Goal: Navigation & Orientation: Find specific page/section

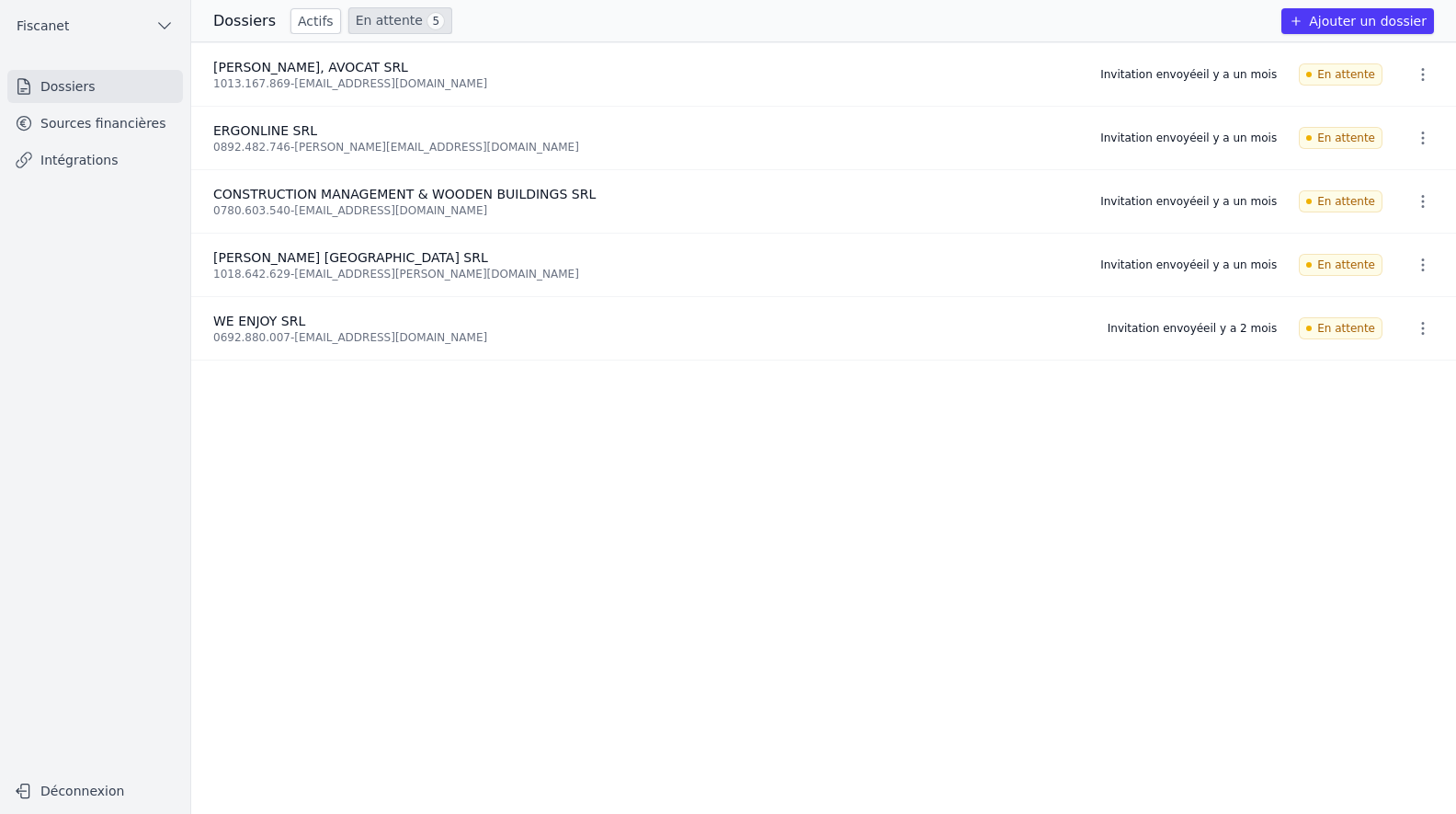
click at [108, 126] on link "Sources financières" at bounding box center [95, 123] width 175 height 33
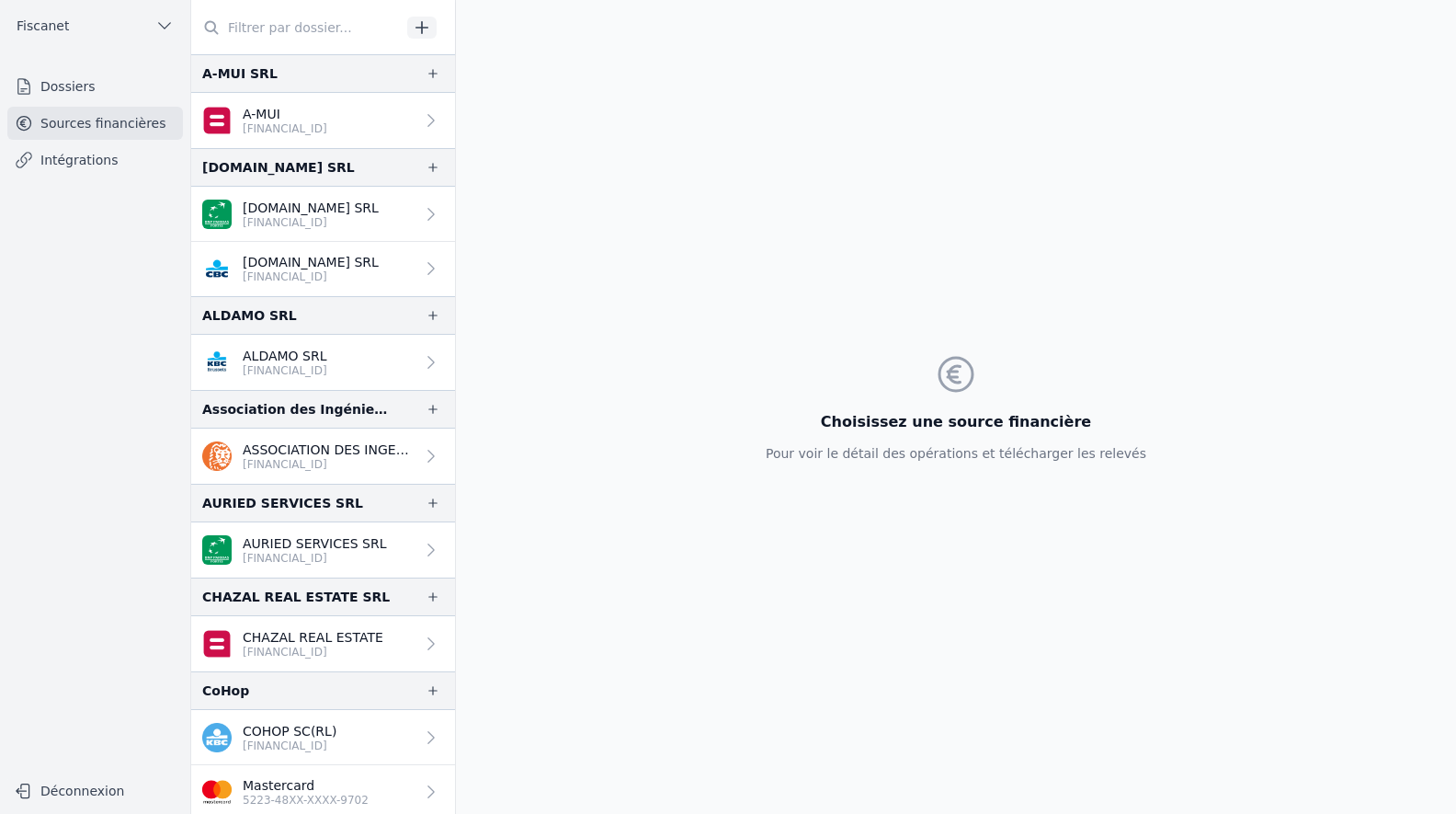
click at [89, 155] on link "Intégrations" at bounding box center [95, 160] width 175 height 33
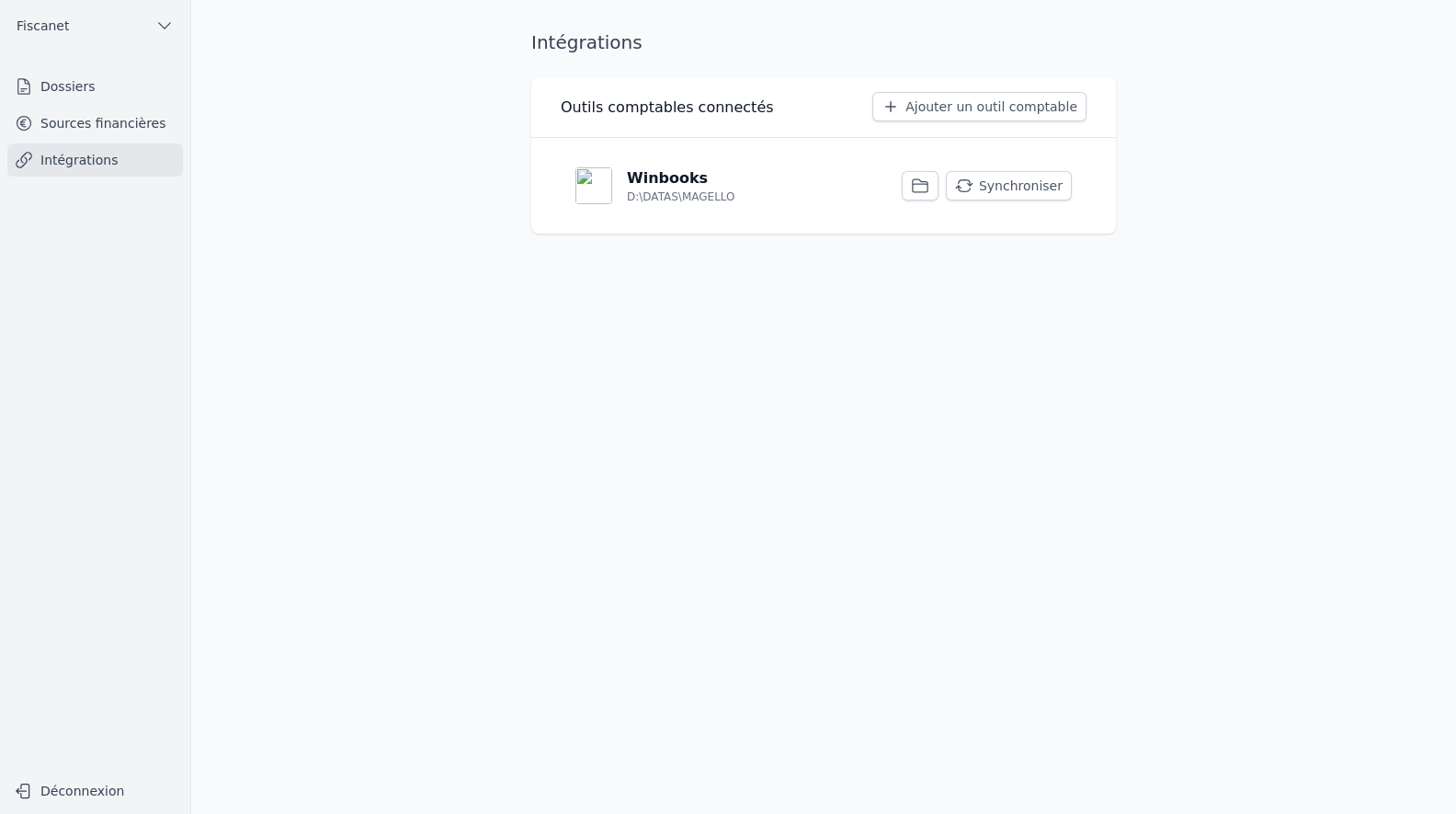
click at [85, 126] on link "Sources financières" at bounding box center [95, 123] width 175 height 33
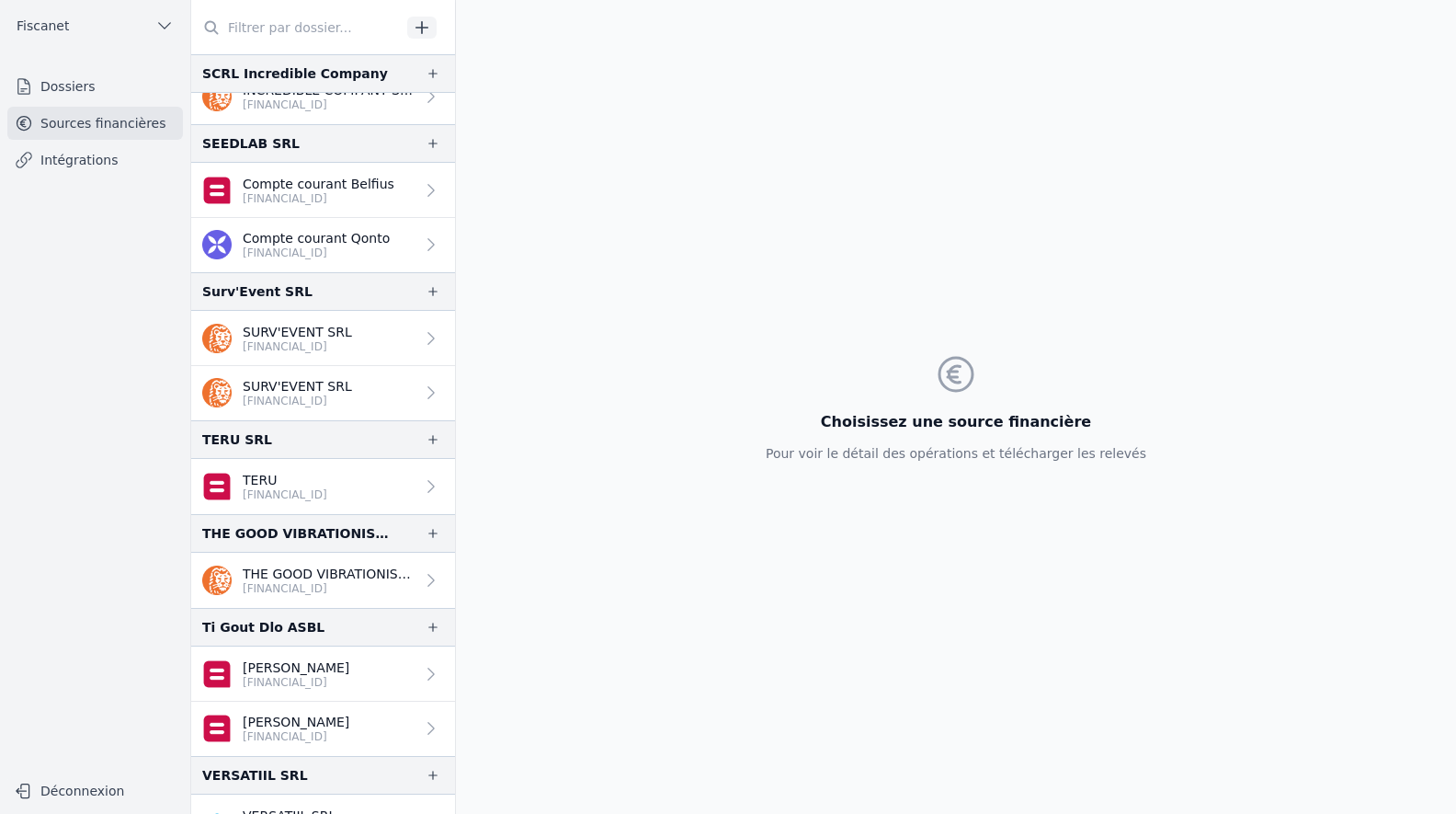
scroll to position [3089, 0]
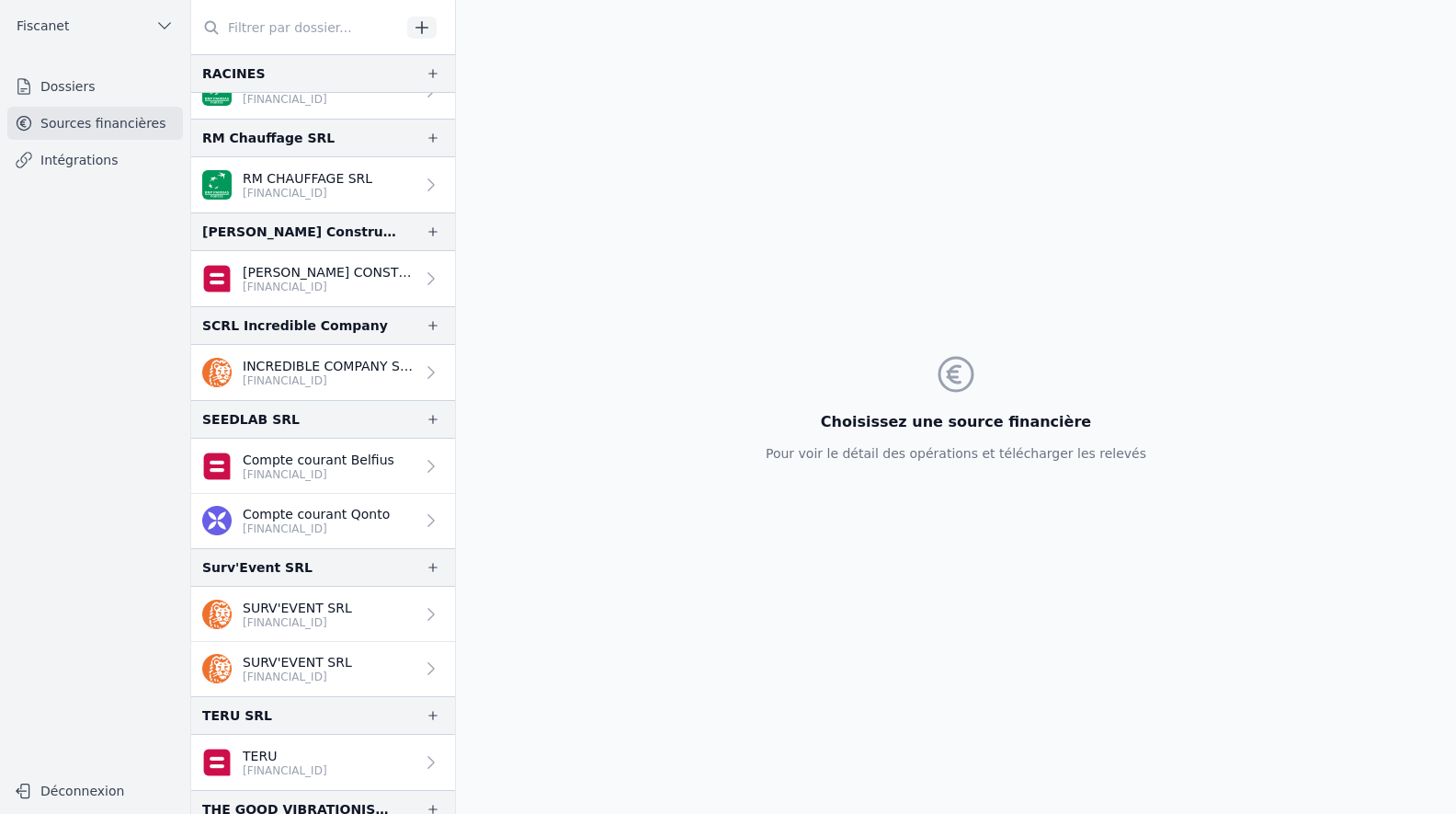
click at [305, 363] on p "INCREDIBLE COMPANY SCRL" at bounding box center [328, 366] width 172 height 18
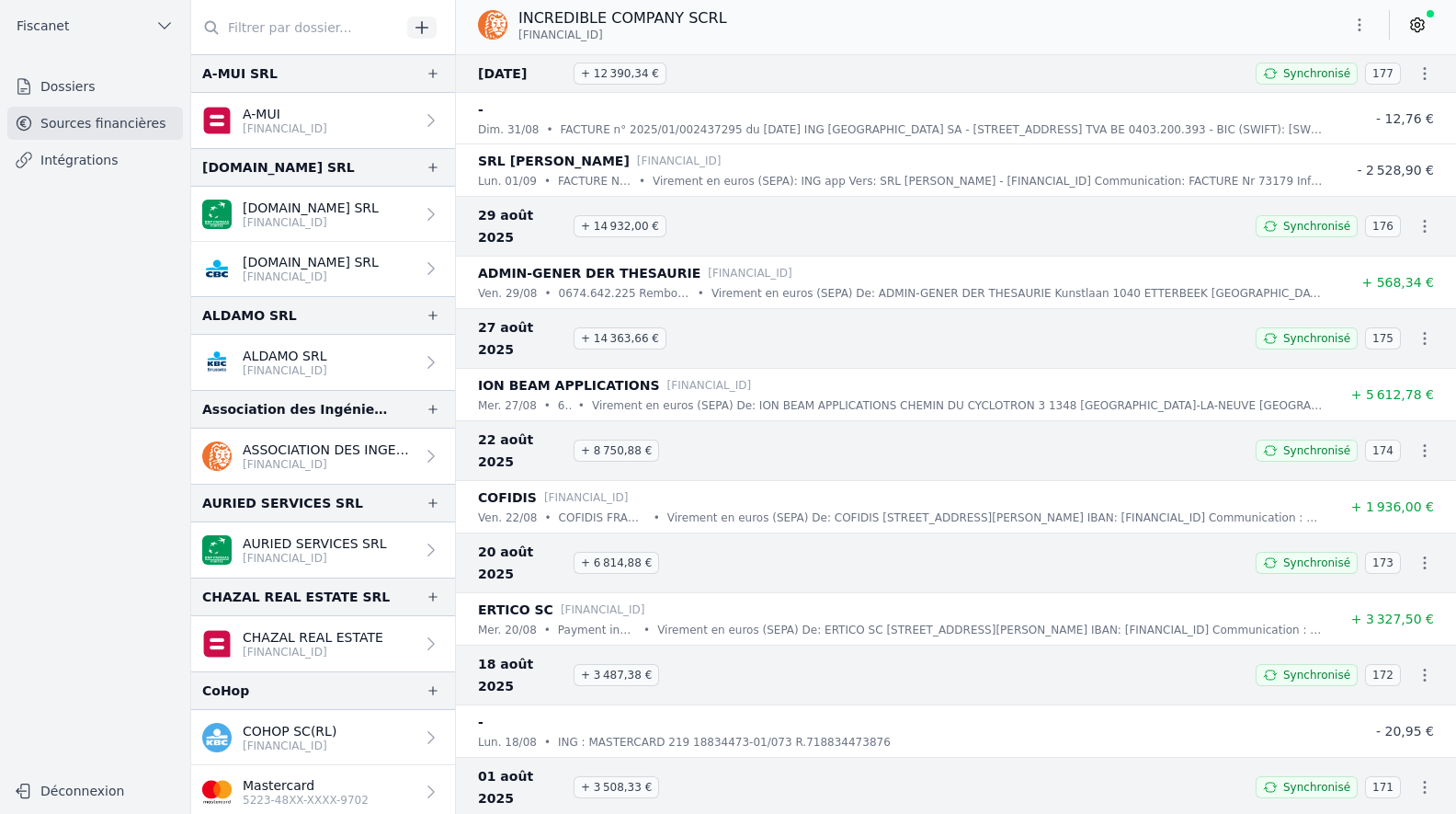
click at [70, 160] on link "Intégrations" at bounding box center [95, 160] width 175 height 33
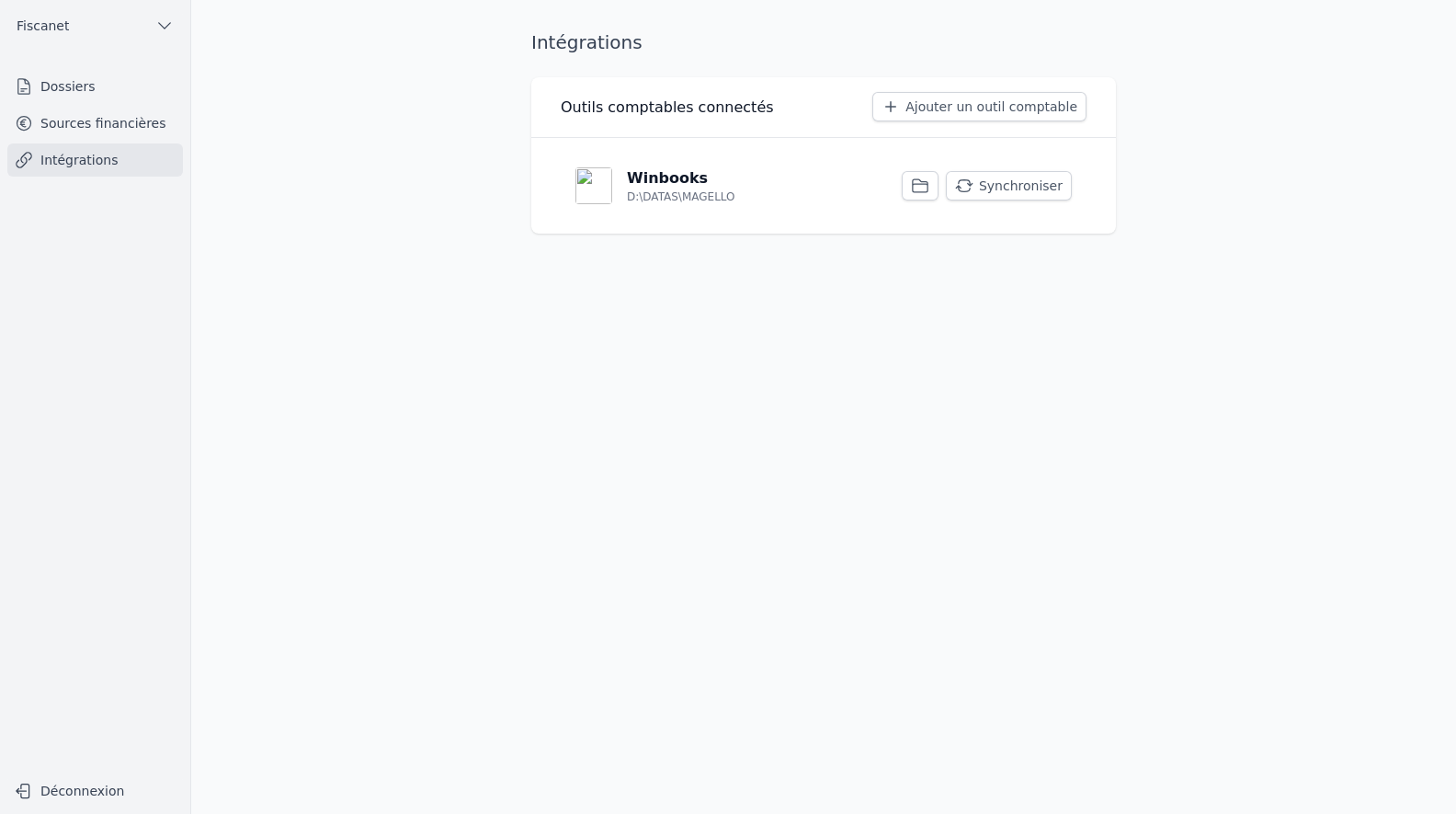
click at [72, 109] on link "Sources financières" at bounding box center [95, 123] width 175 height 33
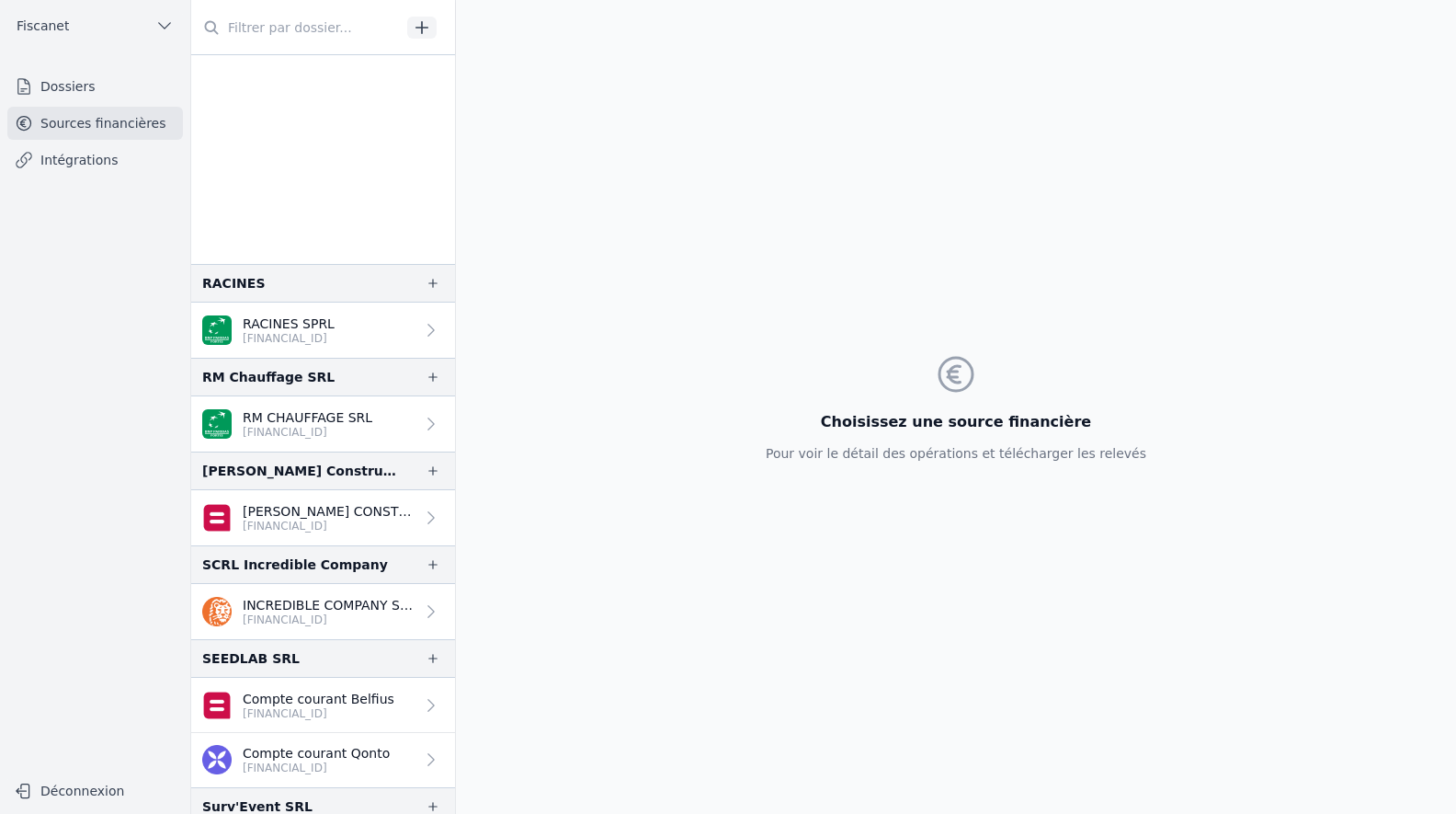
scroll to position [3218, 0]
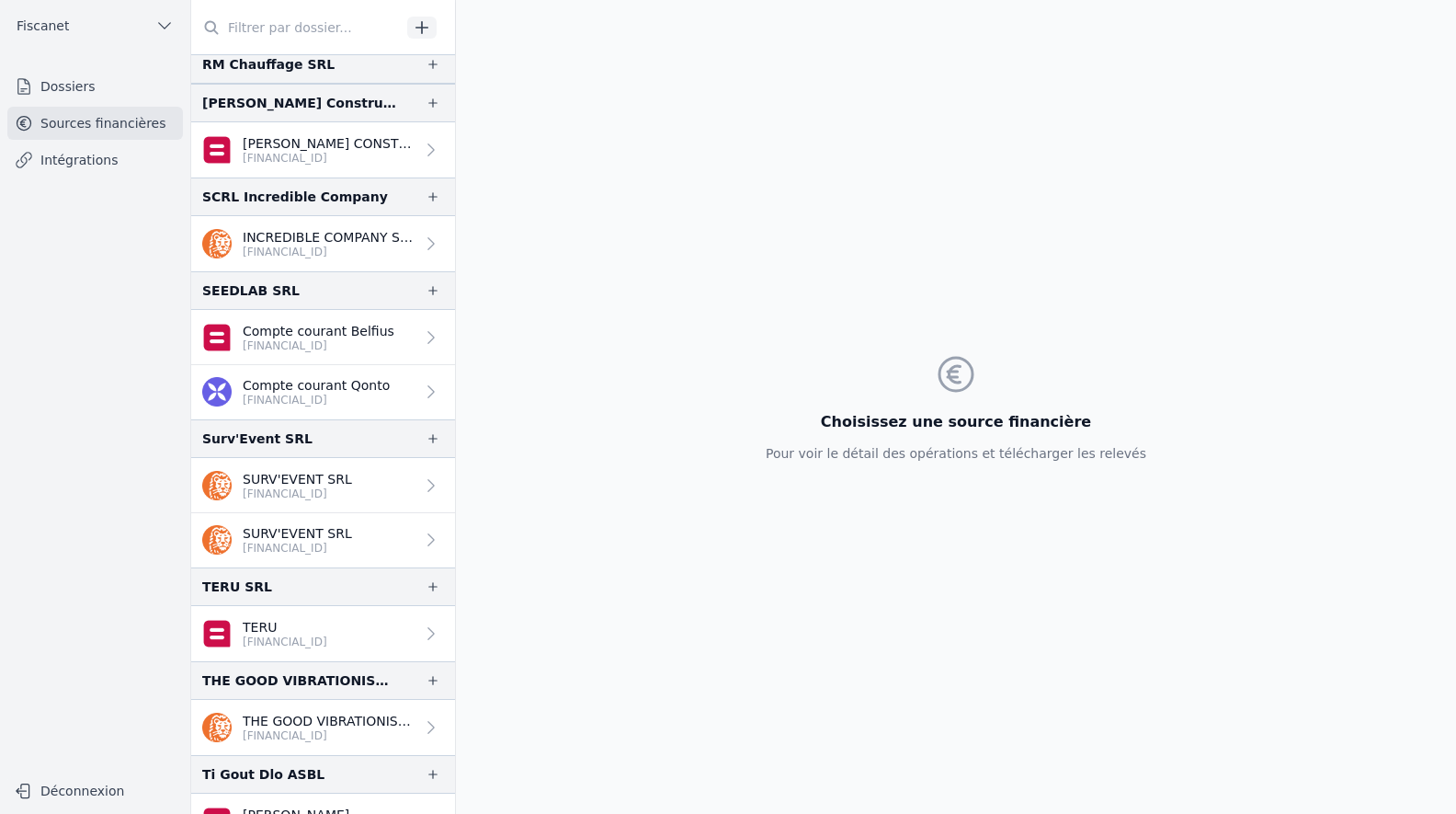
click at [309, 255] on p "[FINANCIAL_ID]" at bounding box center [328, 251] width 172 height 14
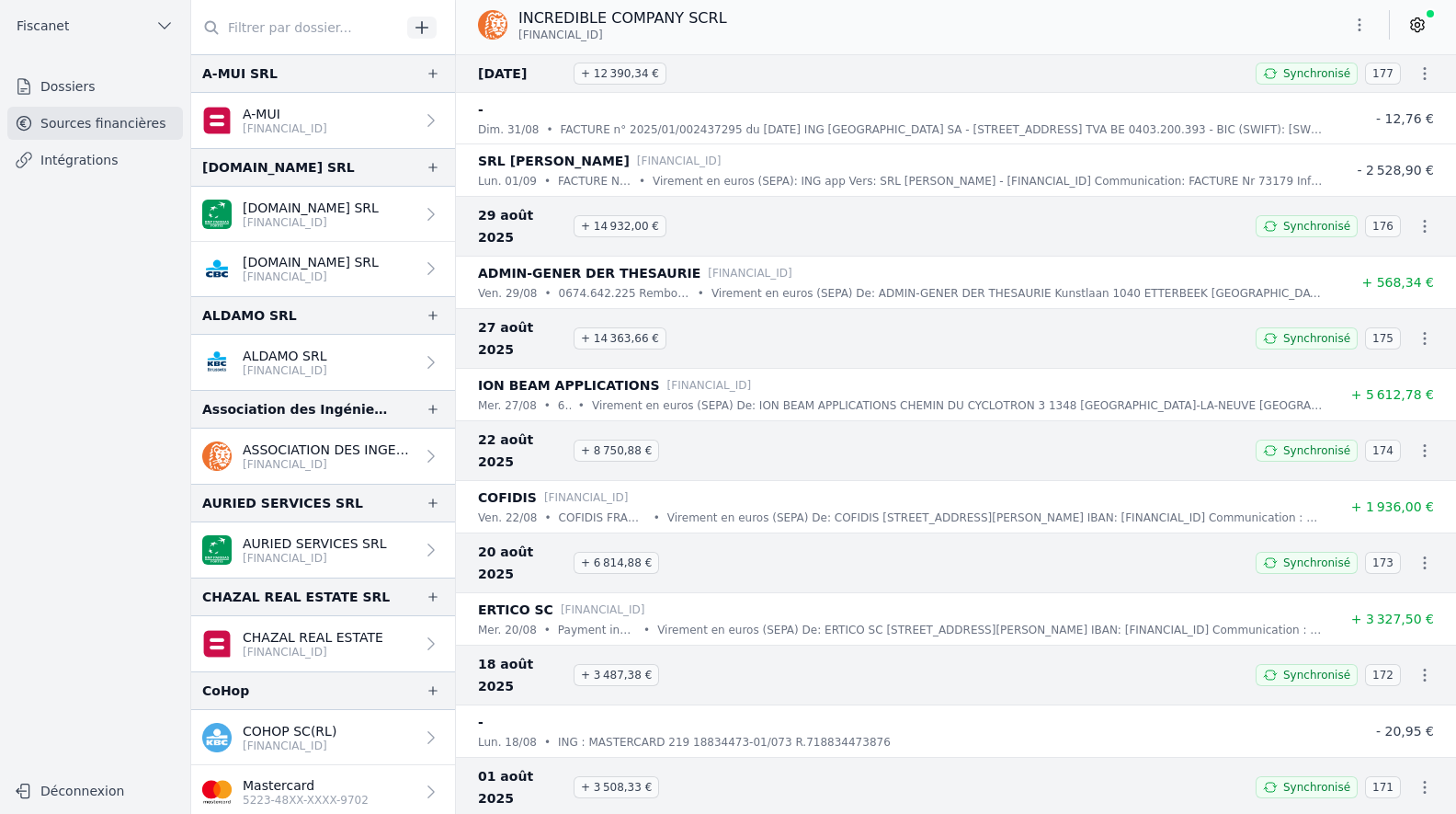
click at [76, 87] on link "Dossiers" at bounding box center [95, 87] width 175 height 33
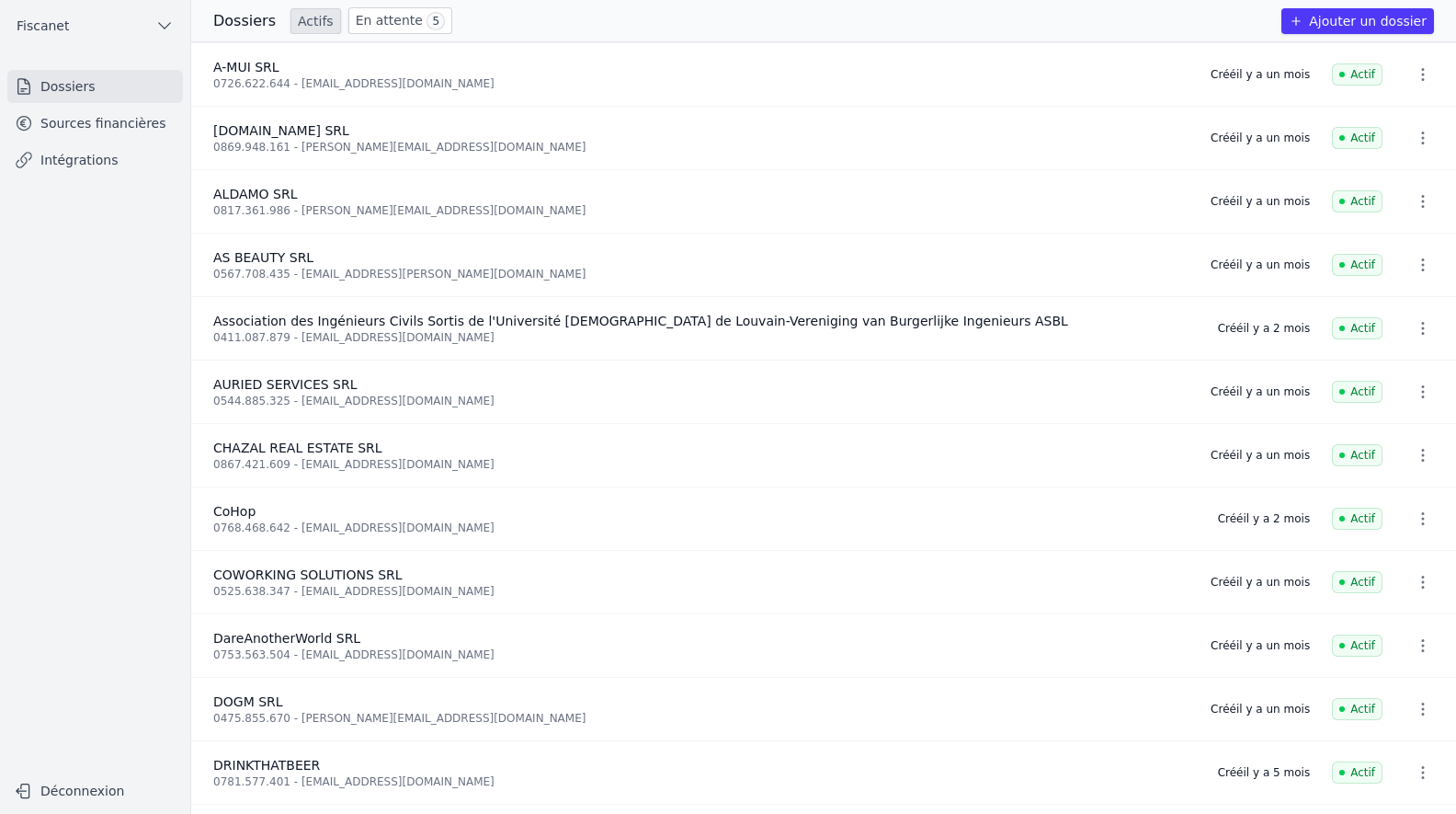
click at [369, 17] on link "En attente 5" at bounding box center [400, 21] width 104 height 27
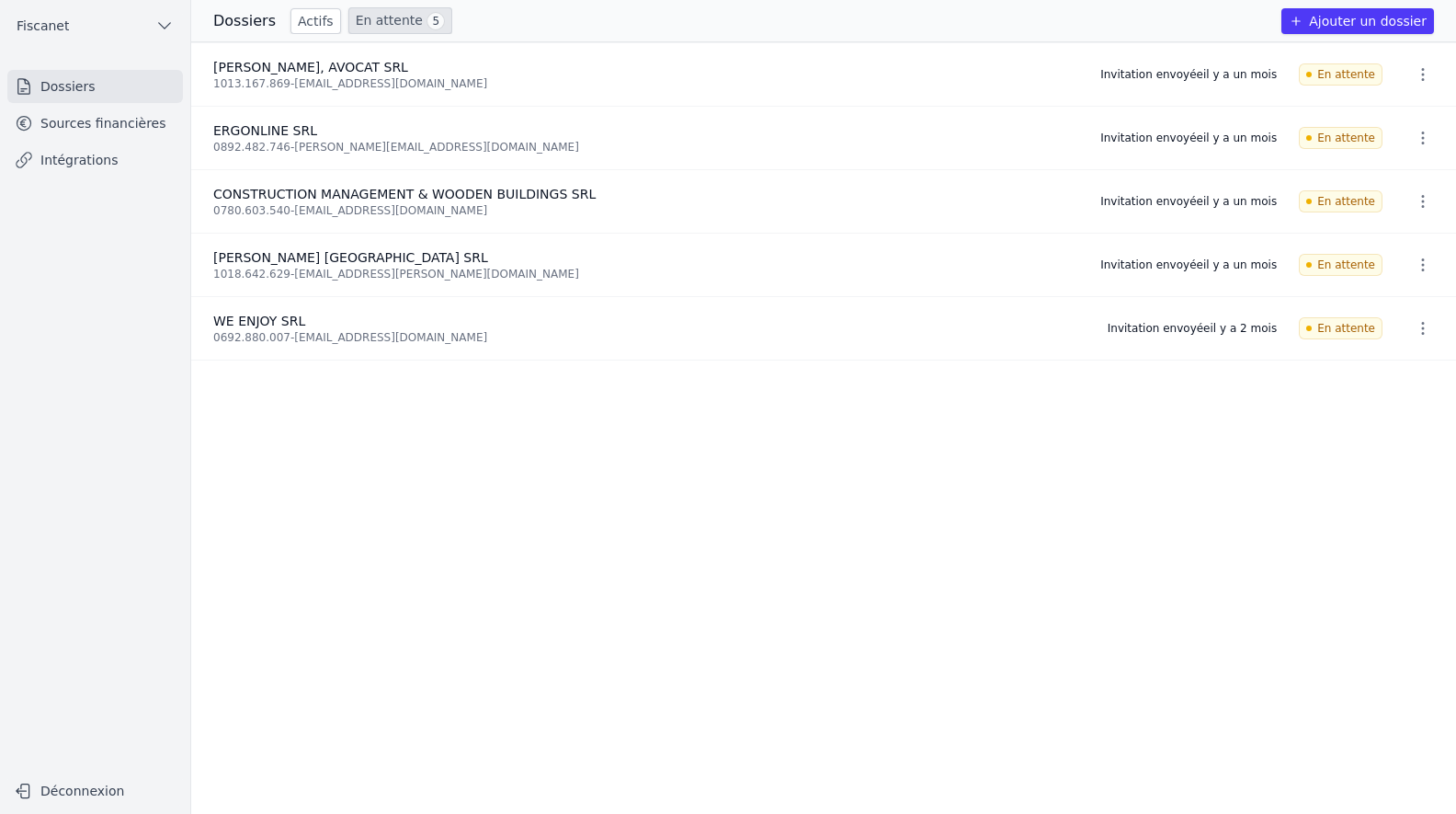
click at [132, 114] on link "Sources financières" at bounding box center [95, 123] width 175 height 33
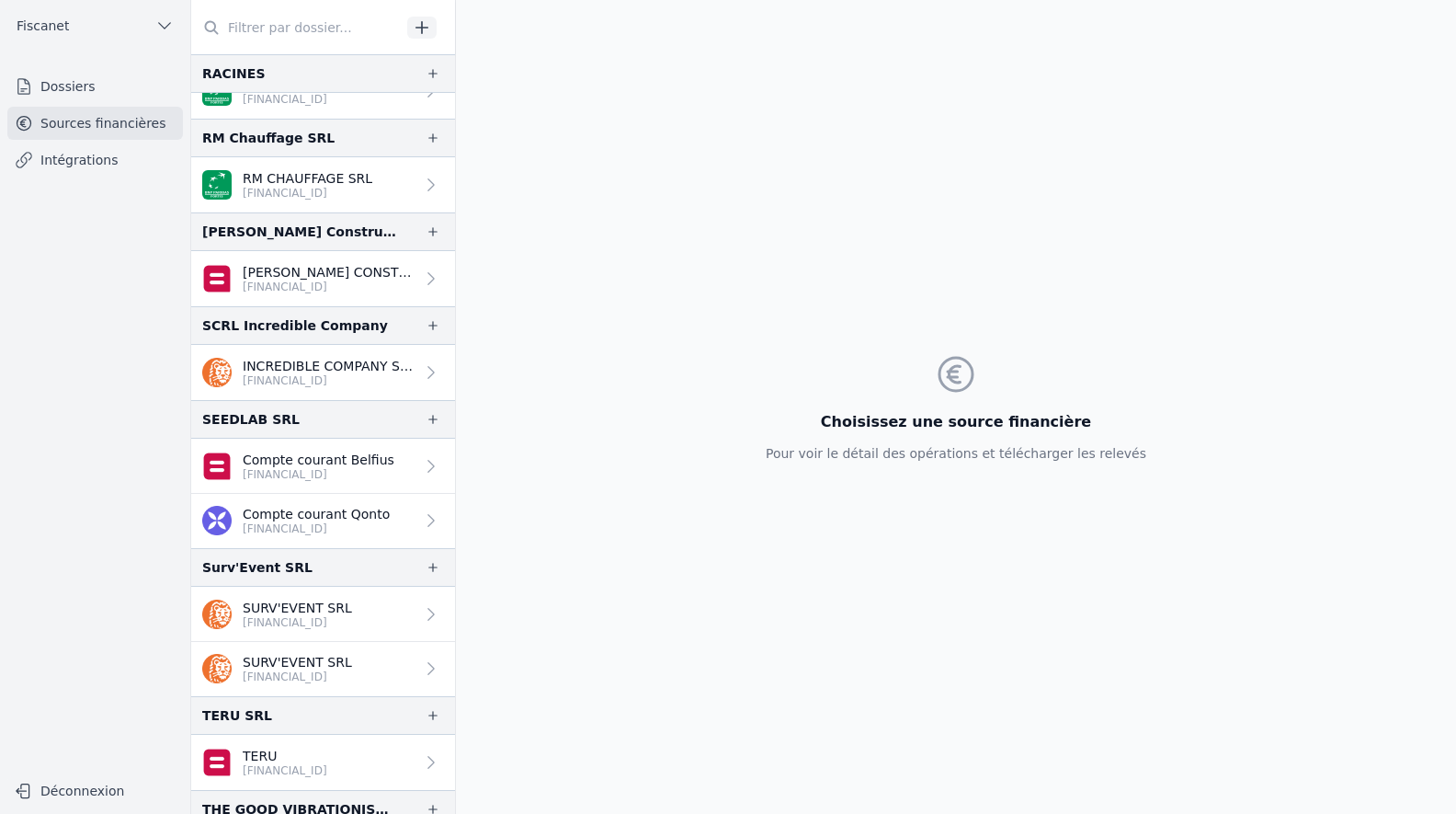
scroll to position [2905, 0]
